Goal: Navigation & Orientation: Find specific page/section

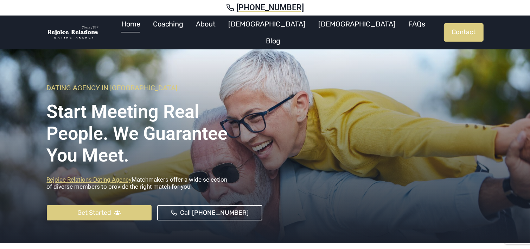
click at [147, 31] on link "Home" at bounding box center [131, 23] width 32 height 17
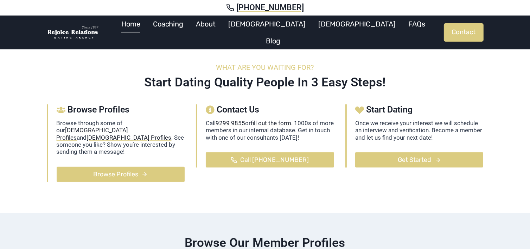
scroll to position [211, 0]
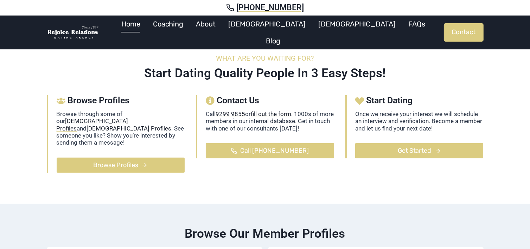
click at [87, 125] on mark "[DEMOGRAPHIC_DATA] Profiles" at bounding box center [129, 128] width 85 height 7
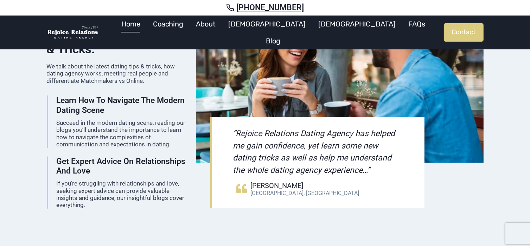
scroll to position [880, 0]
